Goal: Navigation & Orientation: Find specific page/section

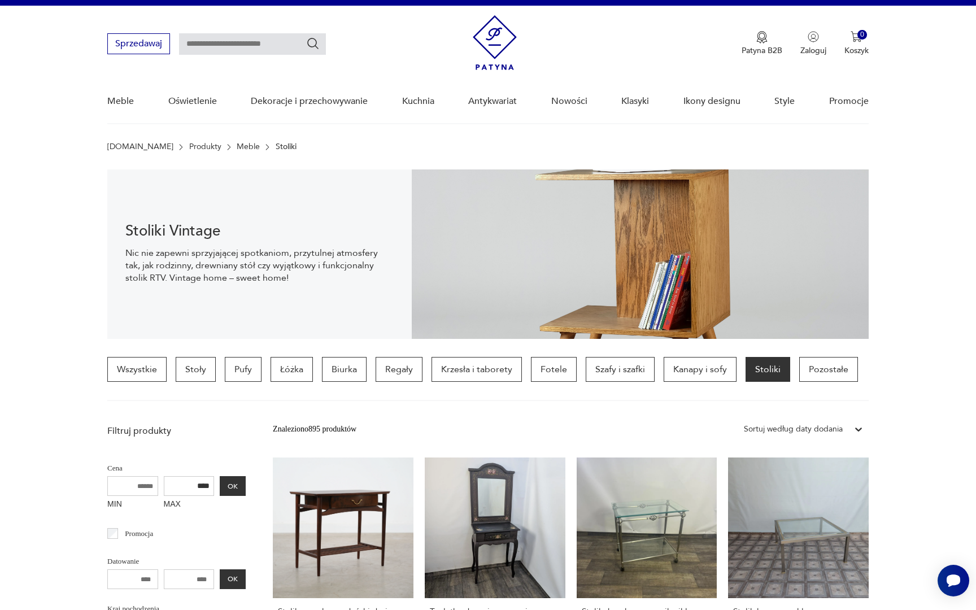
drag, startPoint x: 0, startPoint y: 0, endPoint x: 948, endPoint y: 146, distance: 959.3
click at [948, 146] on section "Patyna.pl Produkty Meble Stoliki" at bounding box center [488, 146] width 976 height 9
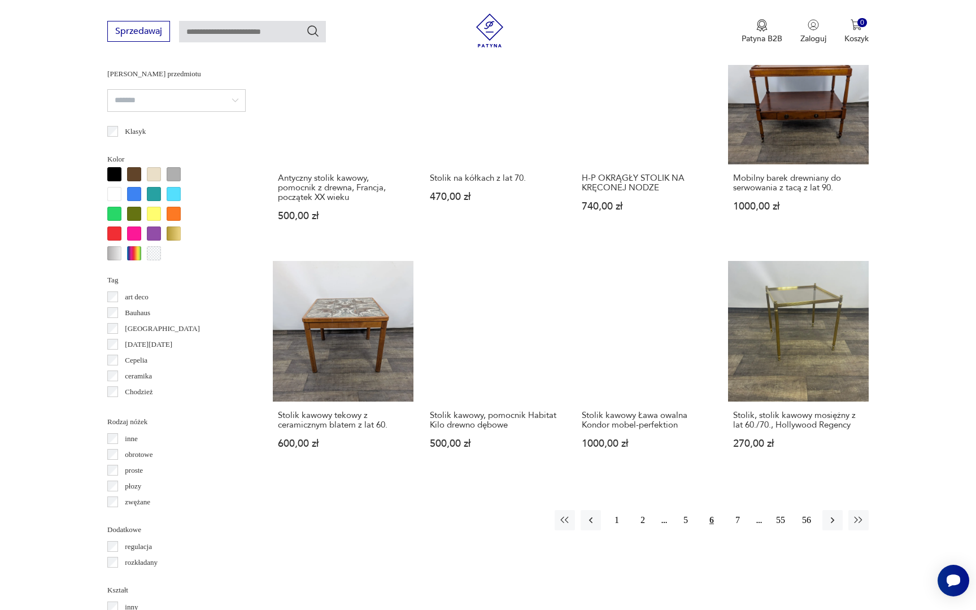
scroll to position [936, 0]
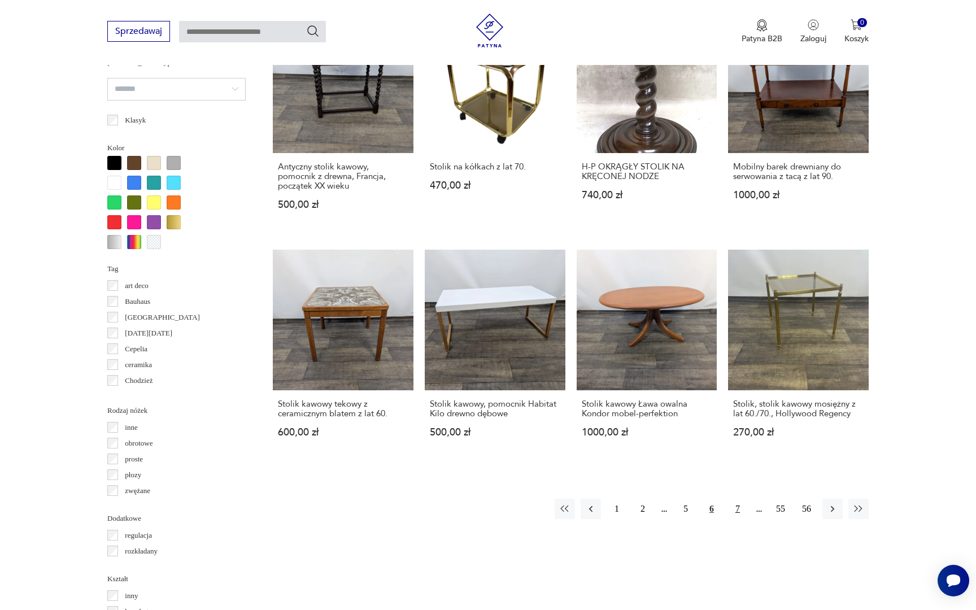
click at [743, 499] on button "7" at bounding box center [737, 509] width 20 height 20
click at [714, 499] on button "7" at bounding box center [711, 509] width 20 height 20
drag, startPoint x: 671, startPoint y: 36, endPoint x: 738, endPoint y: 426, distance: 396.0
click at [738, 499] on button "8" at bounding box center [737, 509] width 20 height 20
click at [738, 499] on button "9" at bounding box center [737, 509] width 20 height 20
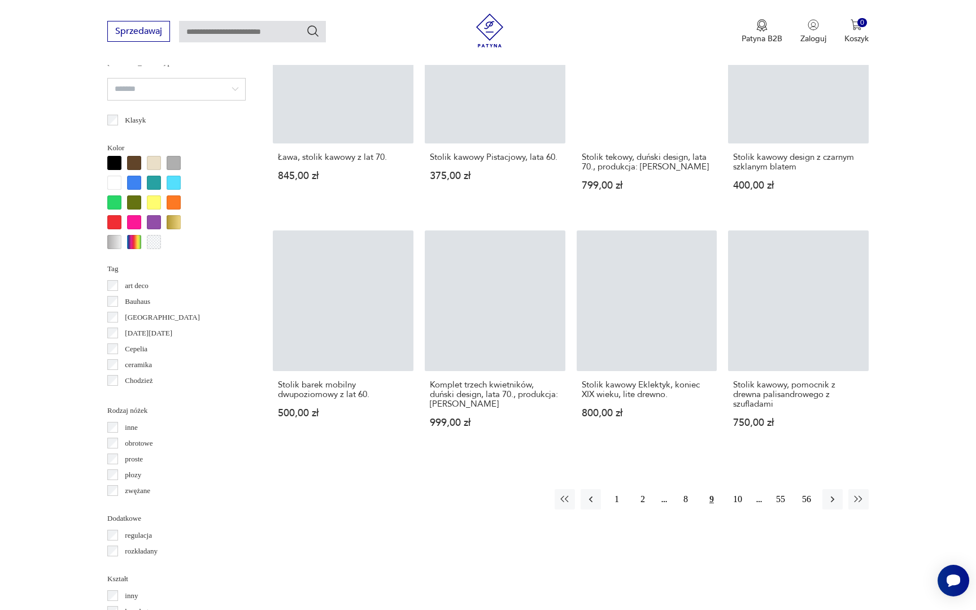
scroll to position [267, 0]
